Goal: Information Seeking & Learning: Find specific fact

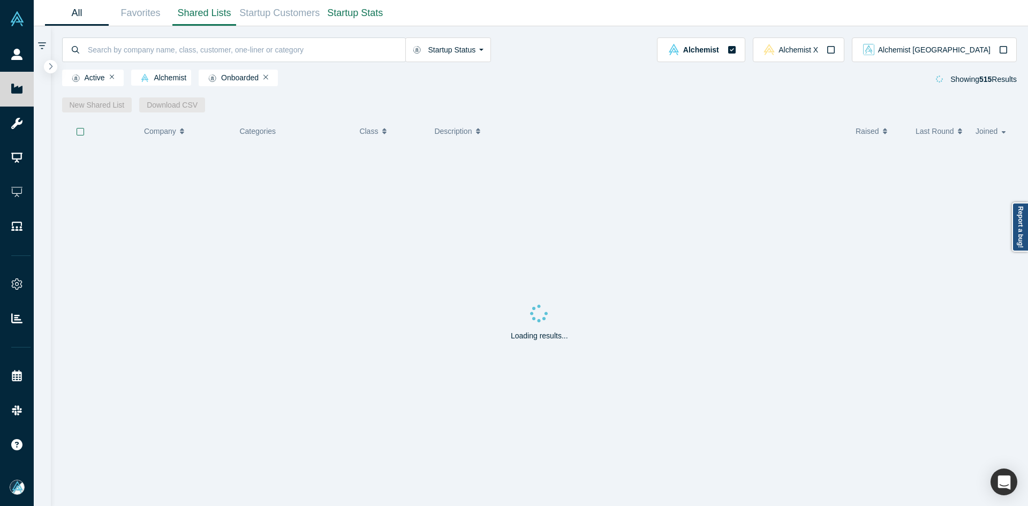
click at [194, 18] on link "Shared Lists" at bounding box center [204, 13] width 64 height 25
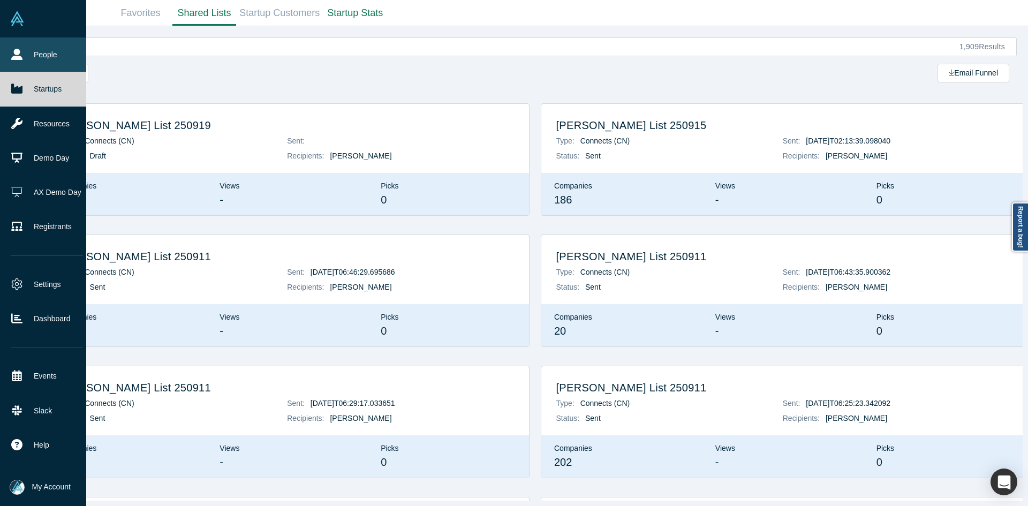
click at [26, 54] on link "People" at bounding box center [47, 54] width 94 height 34
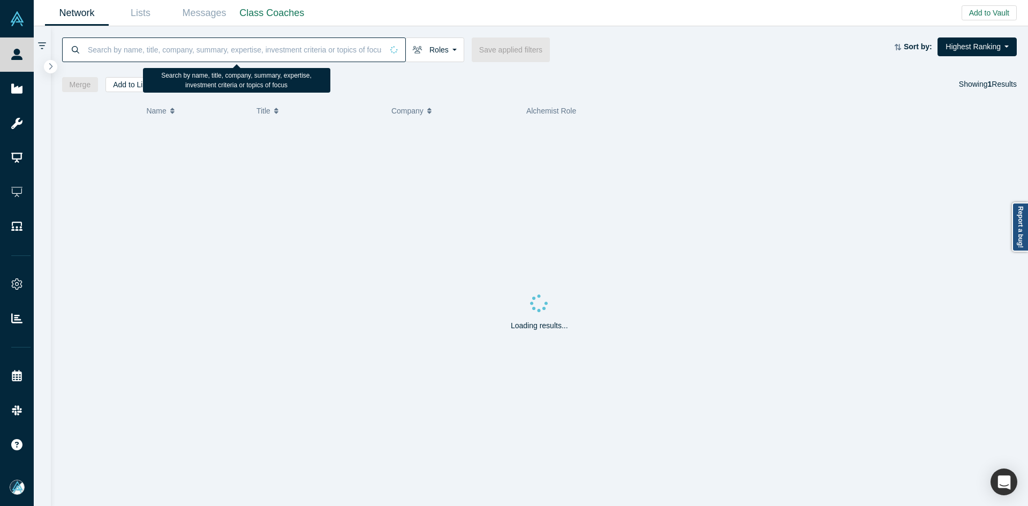
click at [241, 49] on input at bounding box center [235, 49] width 296 height 25
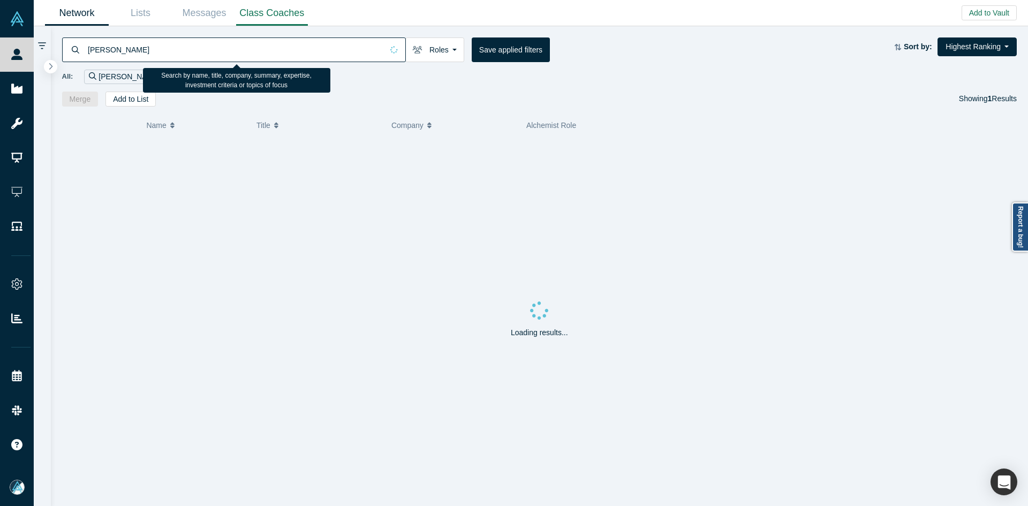
type input "[PERSON_NAME]"
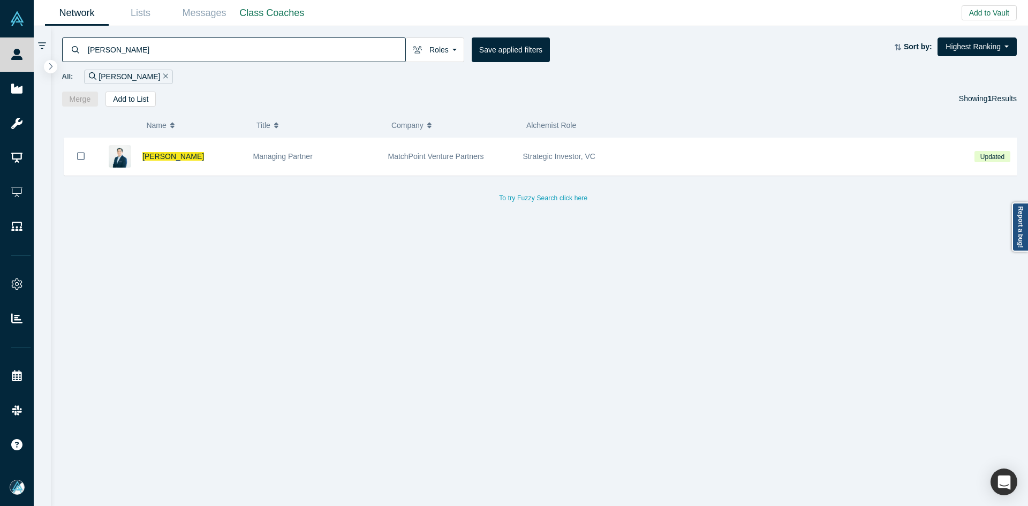
drag, startPoint x: 81, startPoint y: 154, endPoint x: 120, endPoint y: 129, distance: 46.4
click at [81, 154] on icon "Bookmark" at bounding box center [80, 156] width 7 height 10
click at [137, 100] on button "Add to List" at bounding box center [131, 99] width 50 height 15
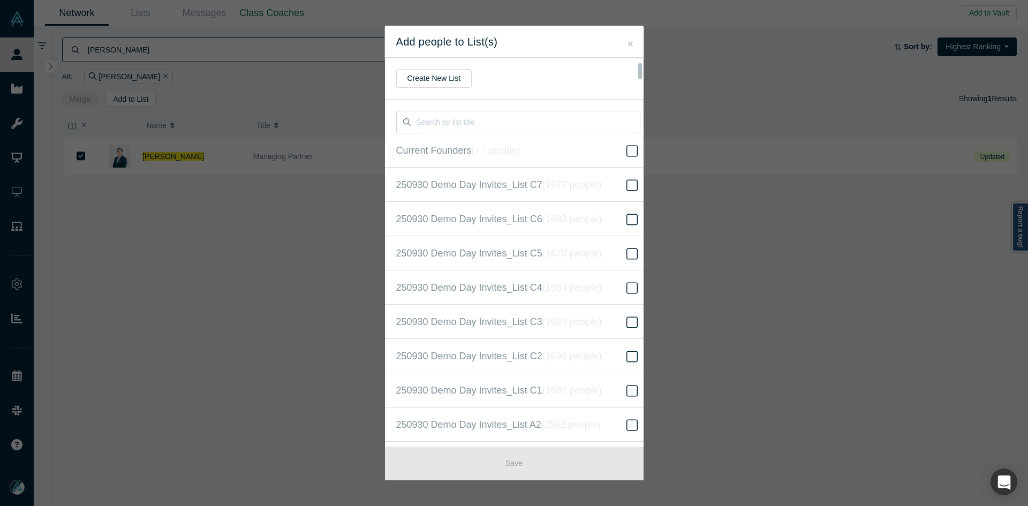
click at [0, 0] on input "250930 Demo Day Invites_Base List ( 16613 people )" at bounding box center [0, 0] width 0 height 0
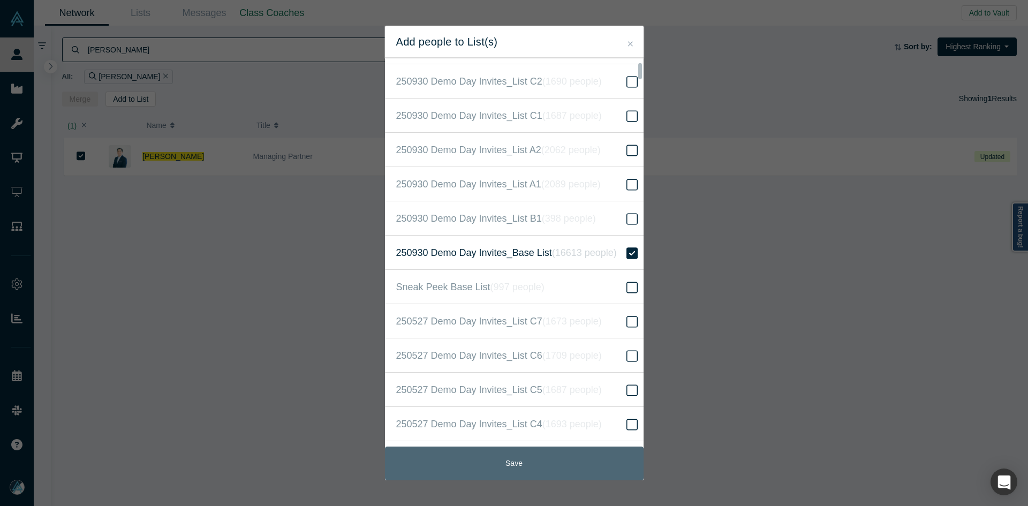
click at [532, 471] on button "Save" at bounding box center [514, 464] width 259 height 34
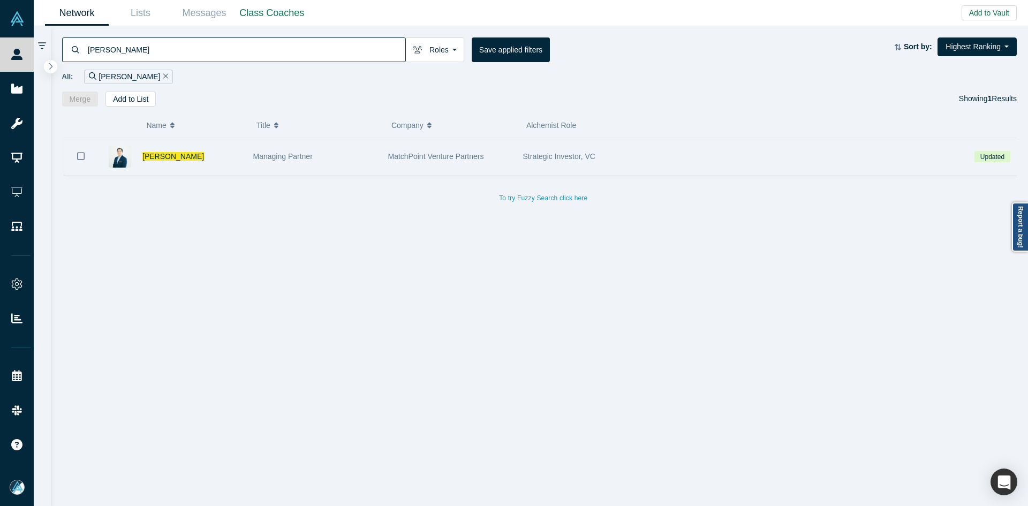
click at [149, 149] on div "[PERSON_NAME]" at bounding box center [192, 156] width 100 height 37
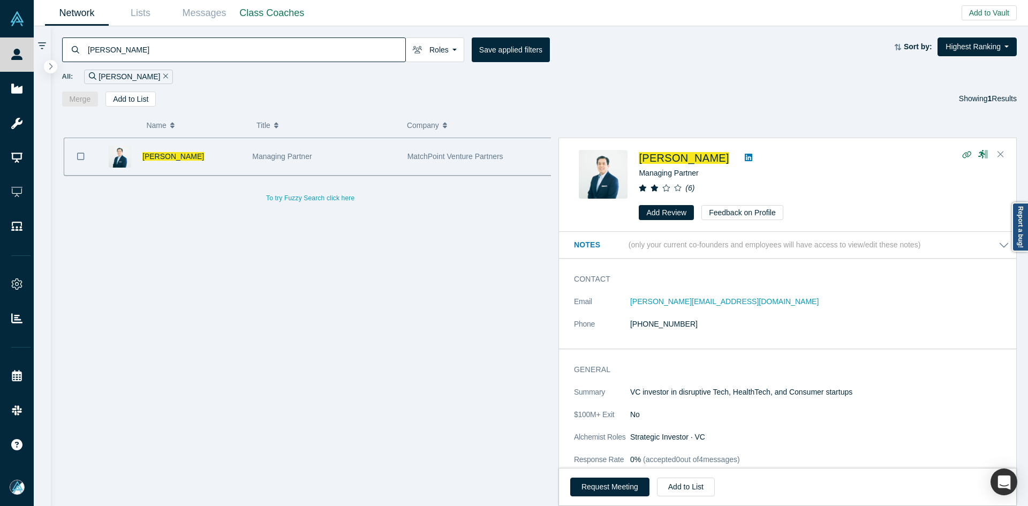
click at [152, 159] on span "[PERSON_NAME]" at bounding box center [173, 156] width 62 height 9
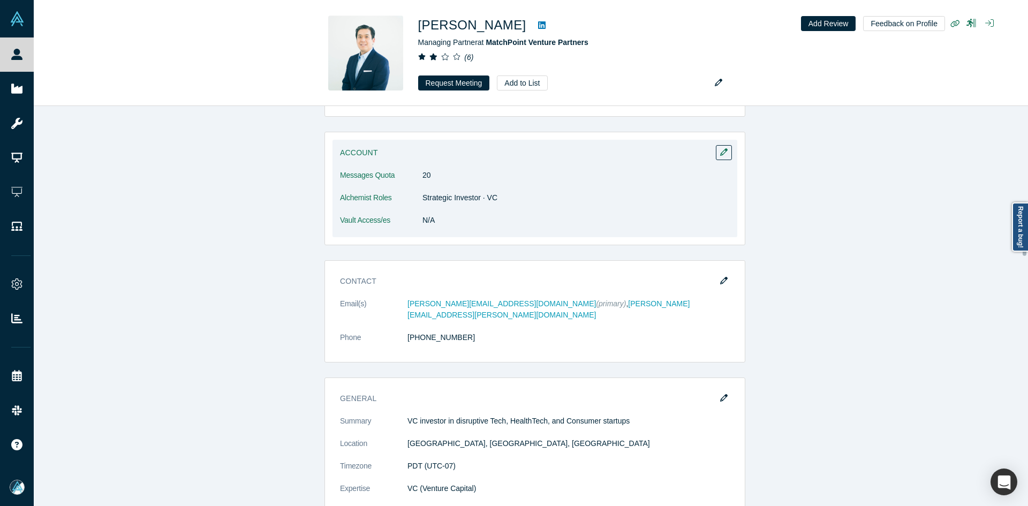
scroll to position [750, 0]
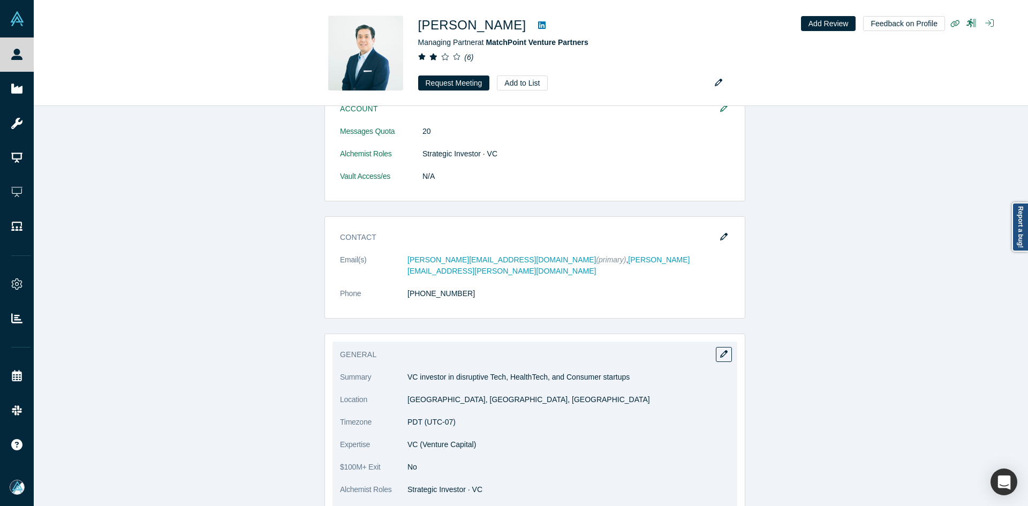
click at [410, 372] on p "VC investor in disruptive Tech, HealthTech, and Consumer startups" at bounding box center [569, 377] width 322 height 11
copy dl "VC investor in disruptive Tech, HealthTech, and Consumer startups"
click at [410, 372] on p "VC investor in disruptive Tech, HealthTech, and Consumer startups" at bounding box center [569, 377] width 322 height 11
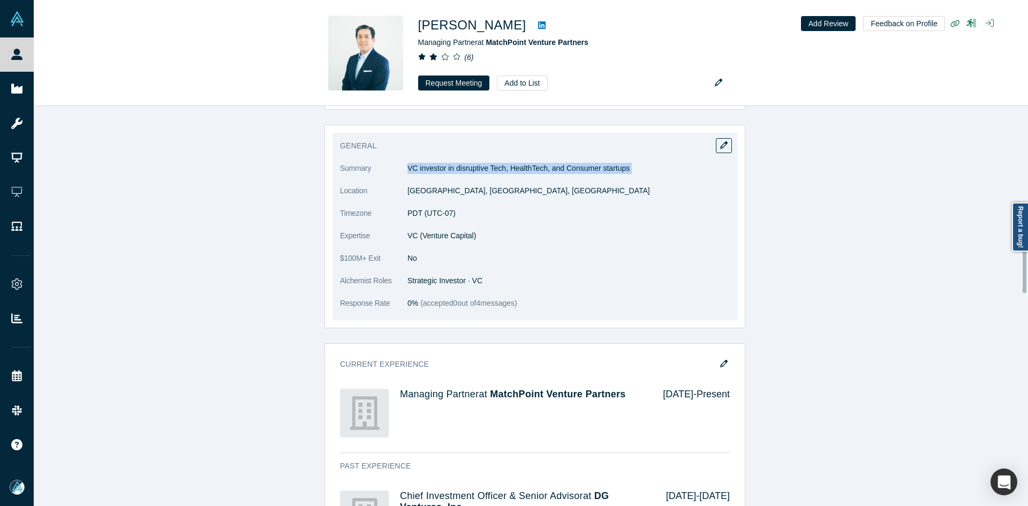
scroll to position [1178, 0]
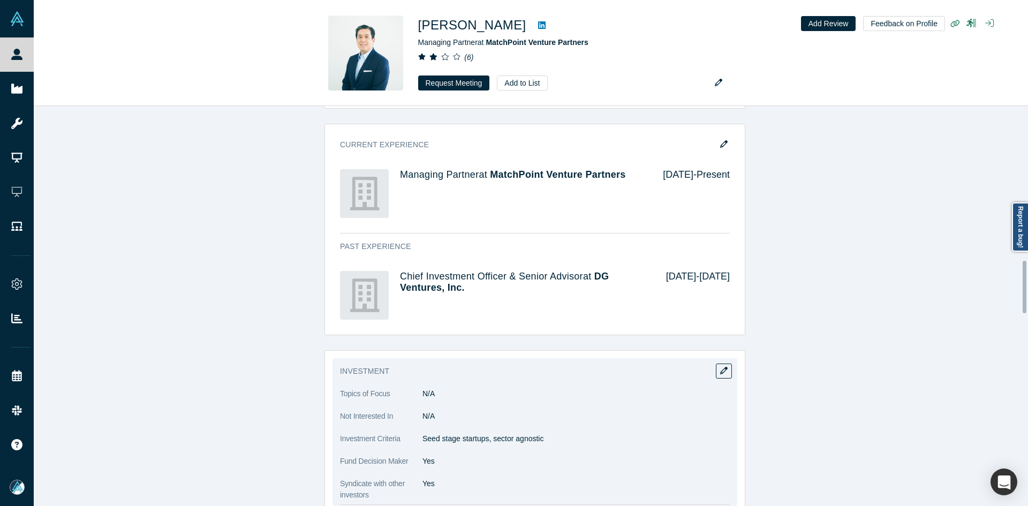
click at [458, 433] on p "Seed stage startups, sector agnostic" at bounding box center [576, 438] width 307 height 11
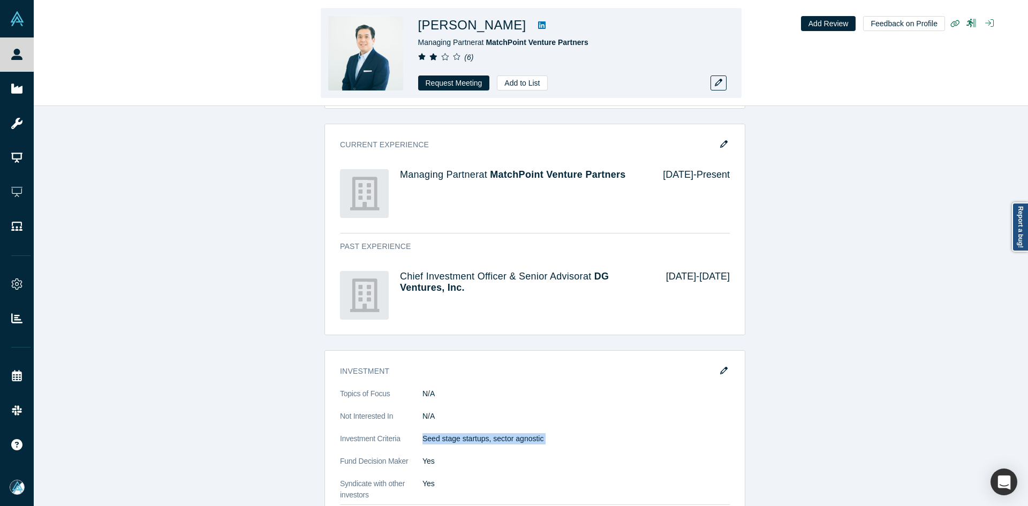
copy dl "Seed stage startups, sector agnostic"
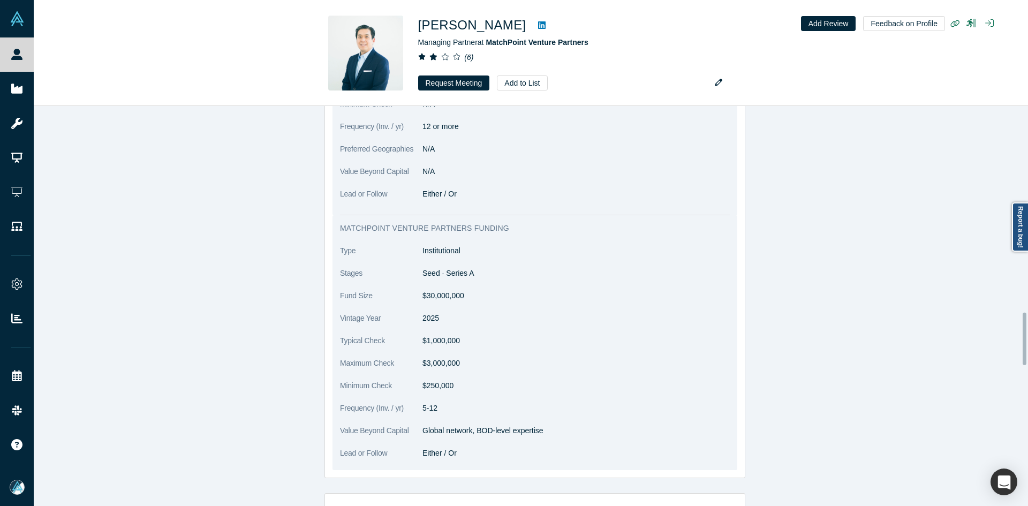
scroll to position [1661, 0]
click at [448, 335] on dd "$1,000,000" at bounding box center [576, 340] width 307 height 11
copy dd "1,000,000"
click at [448, 335] on dd "$1,000,000" at bounding box center [576, 340] width 307 height 11
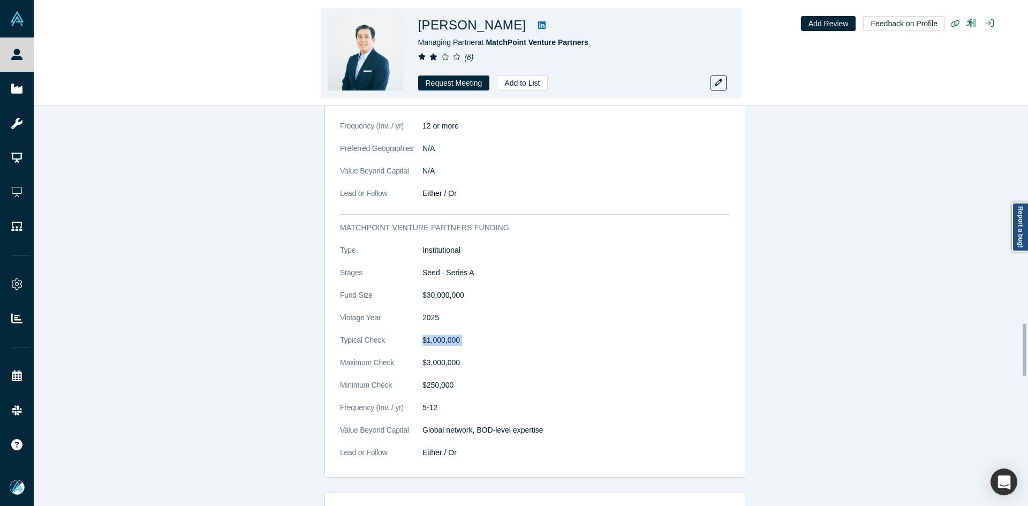
copy dl "$1,000,000"
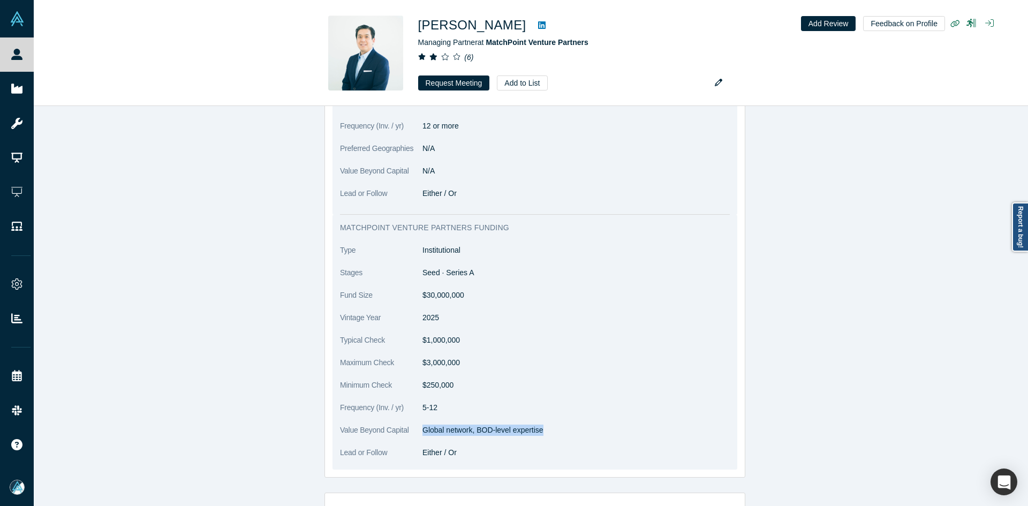
drag, startPoint x: 482, startPoint y: 419, endPoint x: 418, endPoint y: 419, distance: 63.2
click at [423, 425] on p "Global network, BOD-level expertise" at bounding box center [576, 430] width 307 height 11
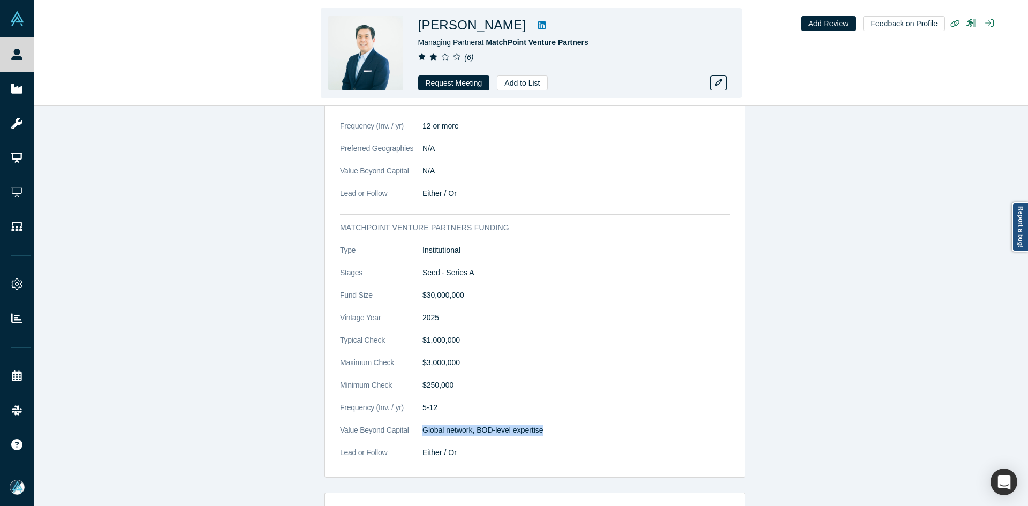
copy p "Global network, BOD-level expertise"
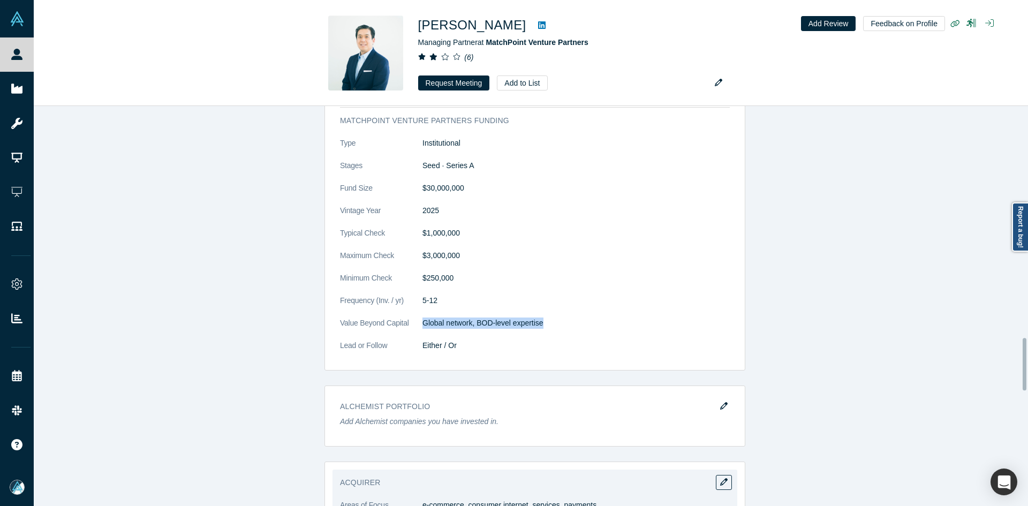
scroll to position [2089, 0]
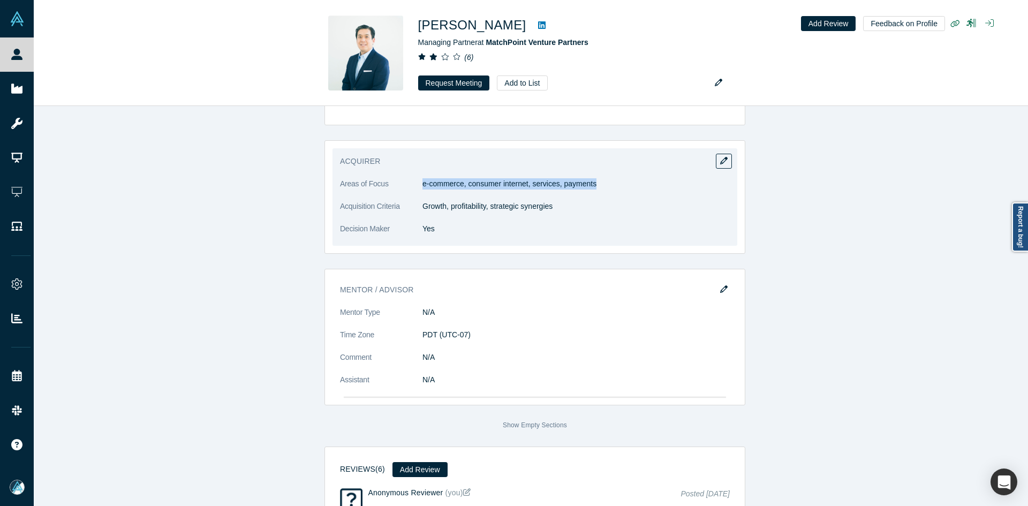
copy p "e-commerce, consumer internet, services, payments"
drag, startPoint x: 584, startPoint y: 175, endPoint x: 419, endPoint y: 177, distance: 165.0
click at [423, 178] on p "e-commerce, consumer internet, services, payments" at bounding box center [576, 183] width 307 height 11
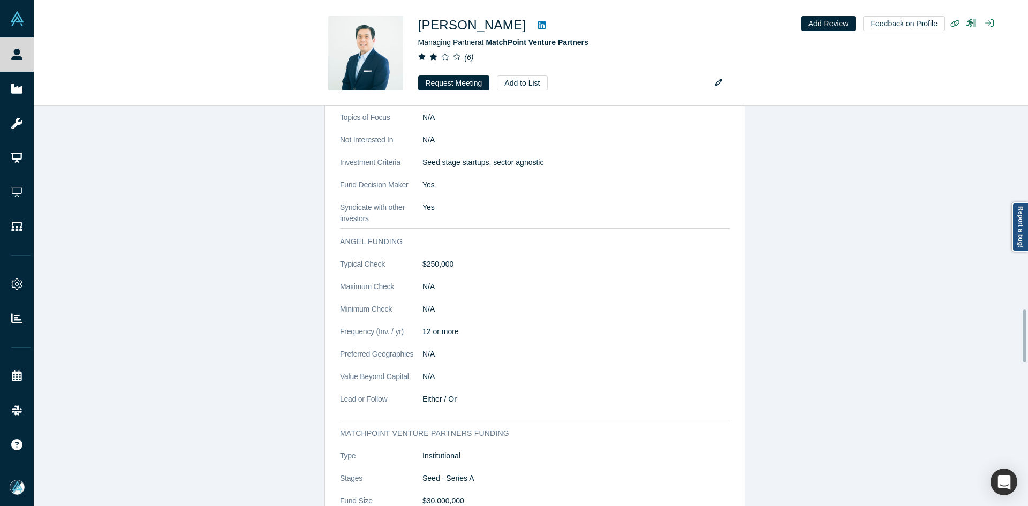
scroll to position [1553, 0]
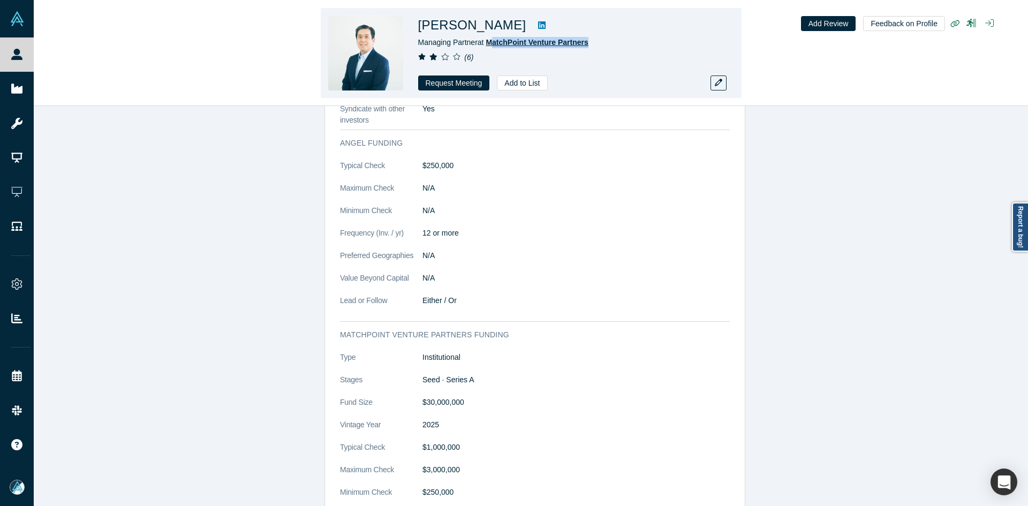
copy span "atchPoint Venture Partners"
copy span "MatchPoint Venture Partners"
drag, startPoint x: 557, startPoint y: 42, endPoint x: 489, endPoint y: 46, distance: 68.1
click at [489, 46] on div "Managing Partner at MatchPoint Venture Partners" at bounding box center [568, 42] width 300 height 11
click at [538, 22] on icon at bounding box center [541, 24] width 7 height 7
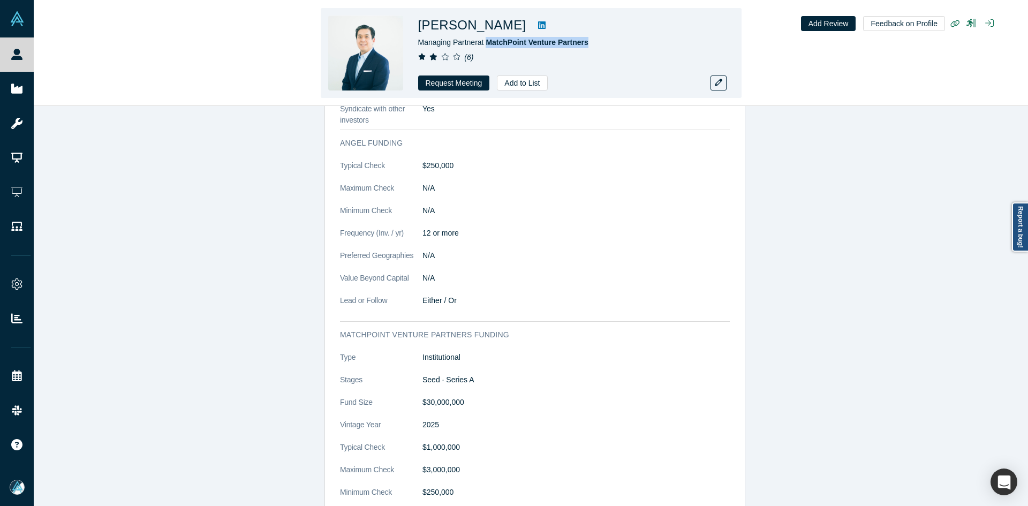
click at [538, 27] on icon at bounding box center [541, 25] width 7 height 9
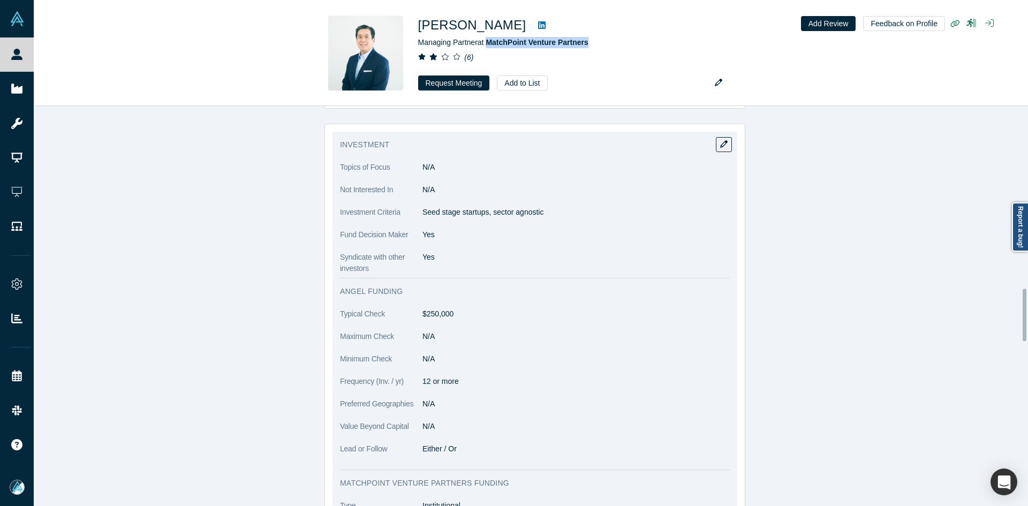
scroll to position [1393, 0]
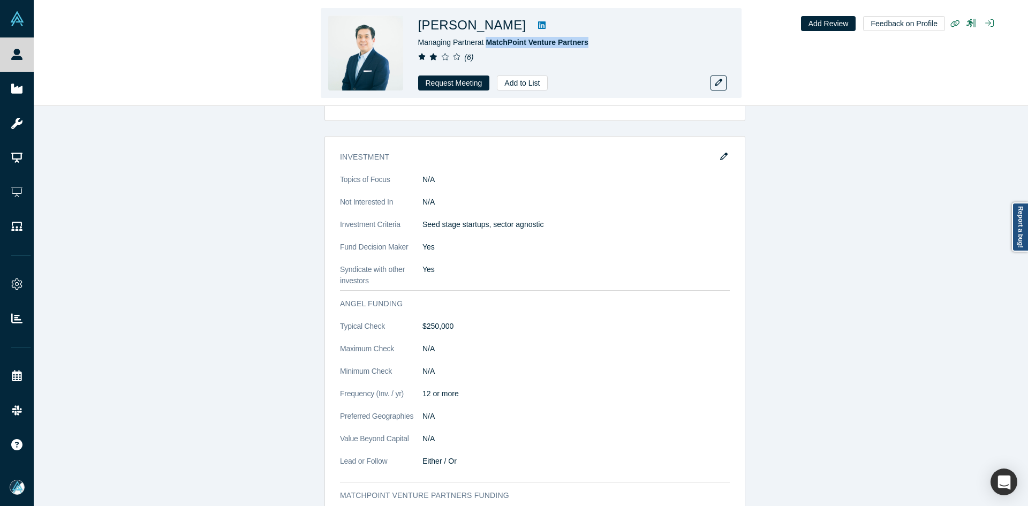
copy span "MatchPoint Venture Partners"
copy span "Managing Partner"
drag, startPoint x: 476, startPoint y: 46, endPoint x: 416, endPoint y: 46, distance: 60.0
click at [416, 46] on div "[PERSON_NAME] Managing Partner at MatchPoint Venture Partners ( 6 ) Request Mee…" at bounding box center [531, 53] width 421 height 90
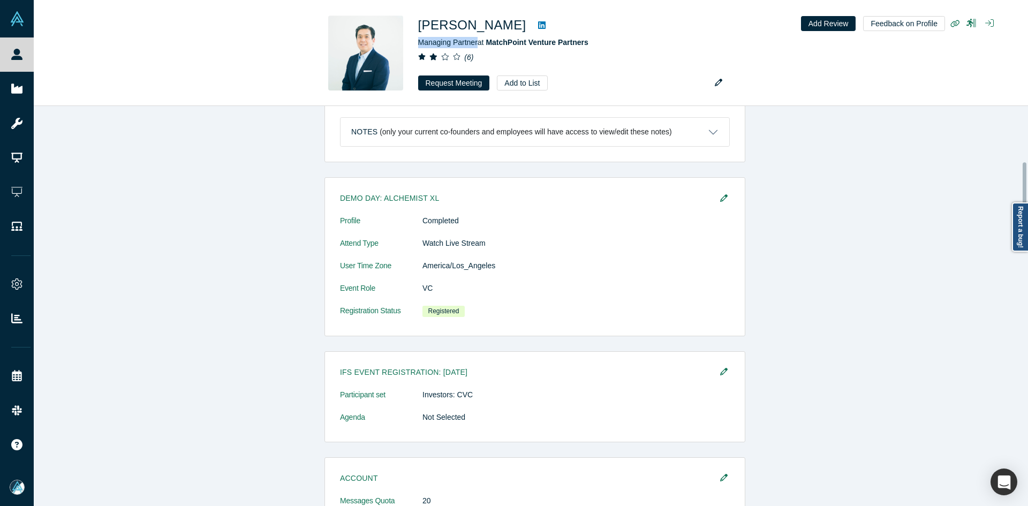
scroll to position [268, 0]
